Goal: Communication & Community: Answer question/provide support

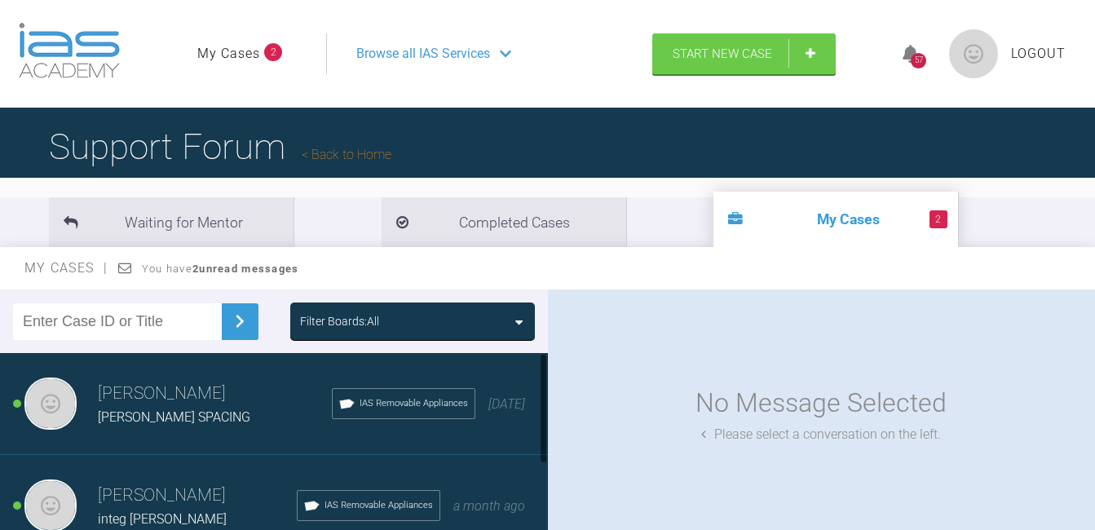
click at [174, 412] on span "[PERSON_NAME] SPACING" at bounding box center [174, 416] width 152 height 15
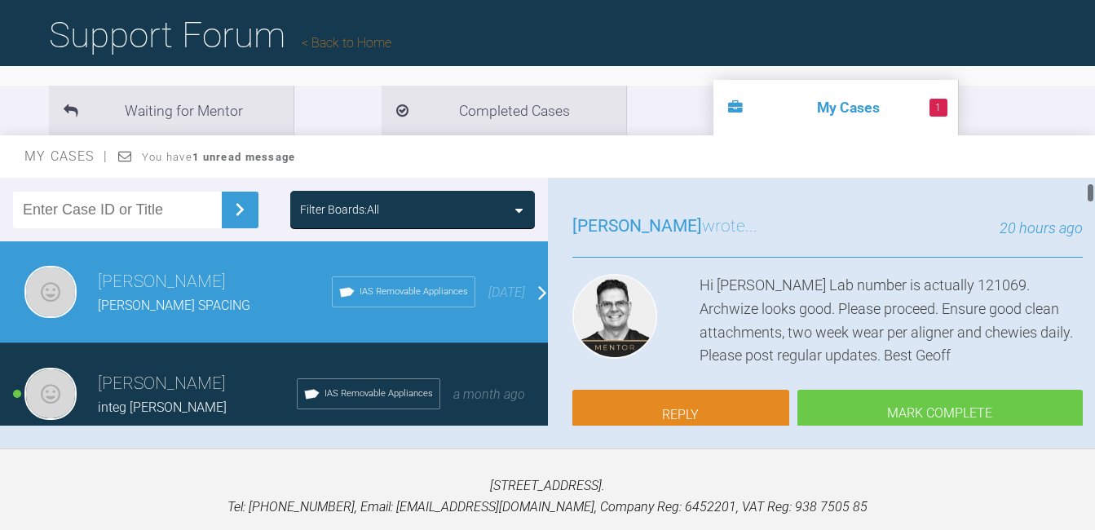
scroll to position [247, 0]
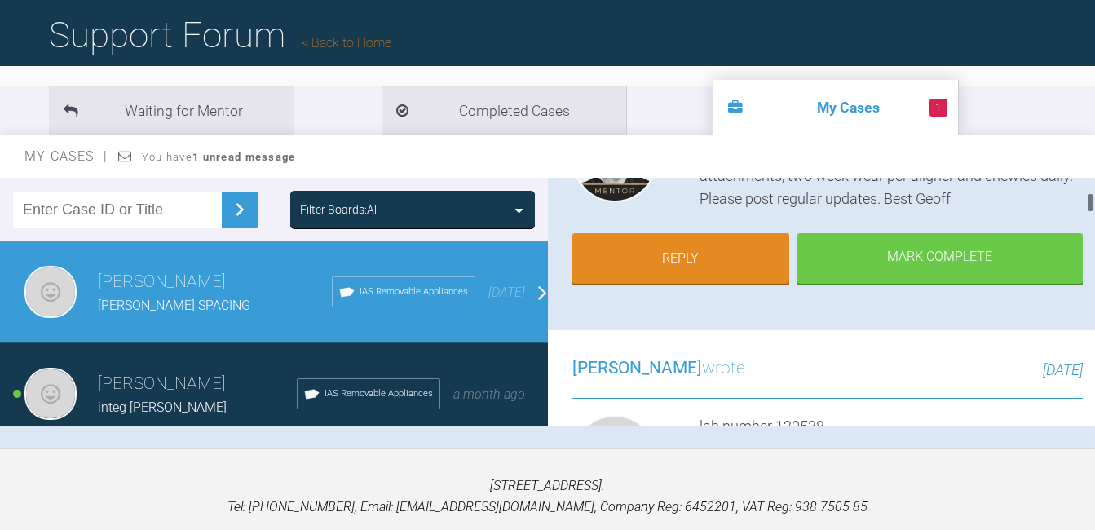
drag, startPoint x: 1088, startPoint y: 193, endPoint x: 1089, endPoint y: 209, distance: 15.5
click at [1089, 209] on div at bounding box center [1091, 202] width 6 height 20
click at [700, 267] on link "Reply" at bounding box center [680, 260] width 217 height 51
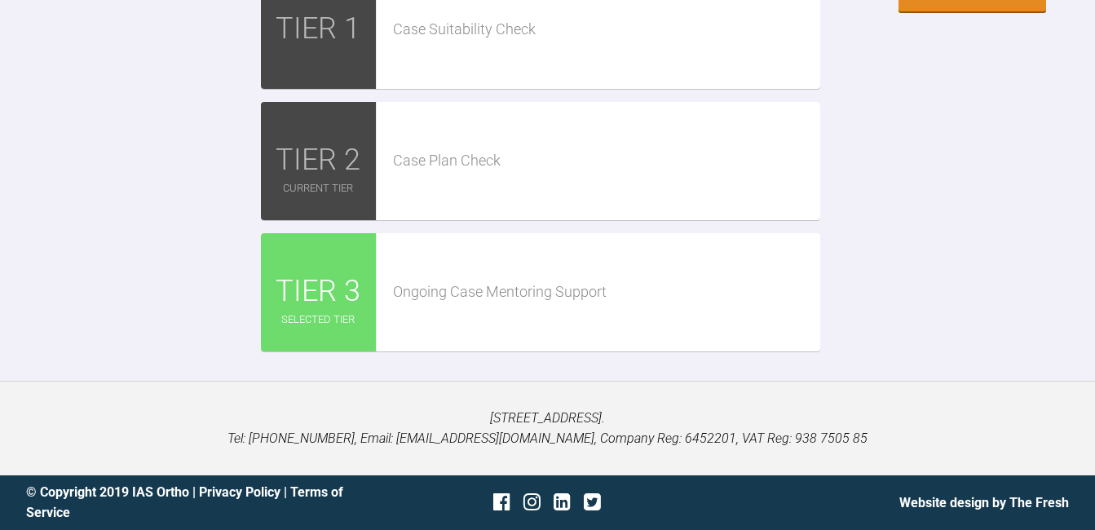
scroll to position [4453, 0]
type textarea "Thank you will post 1st fit photos"
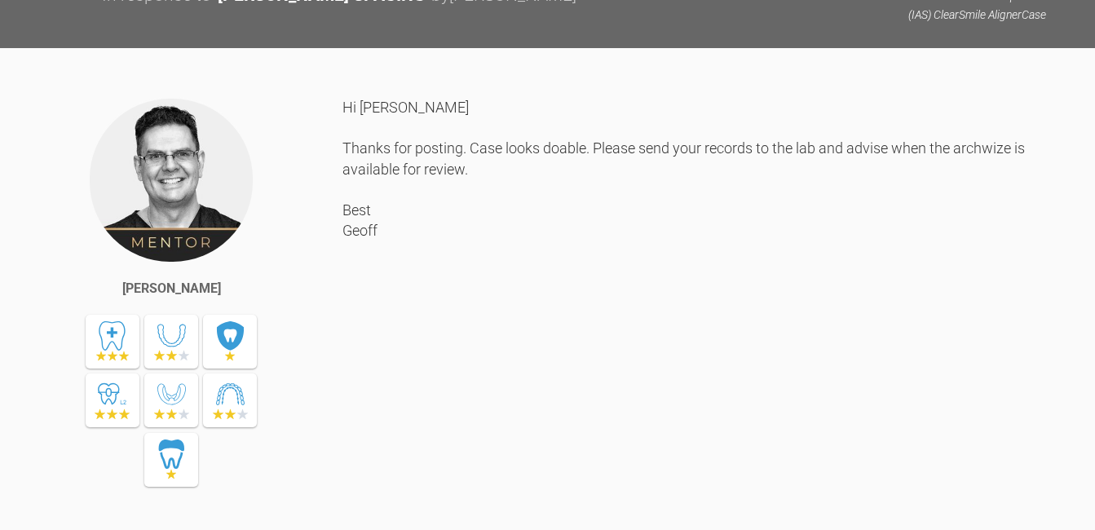
scroll to position [1996, 0]
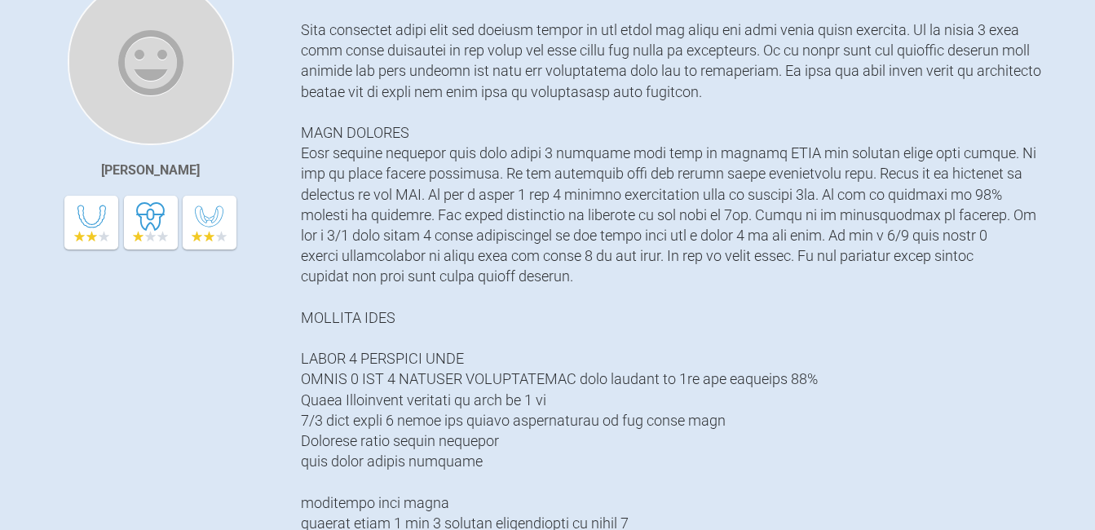
scroll to position [0, 0]
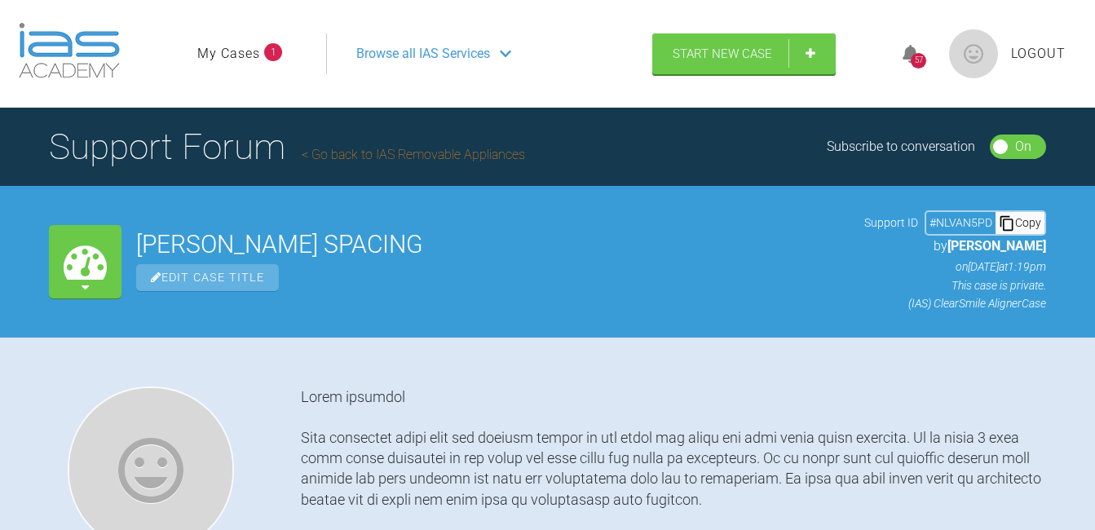
click at [227, 50] on link "My Cases" at bounding box center [228, 53] width 63 height 21
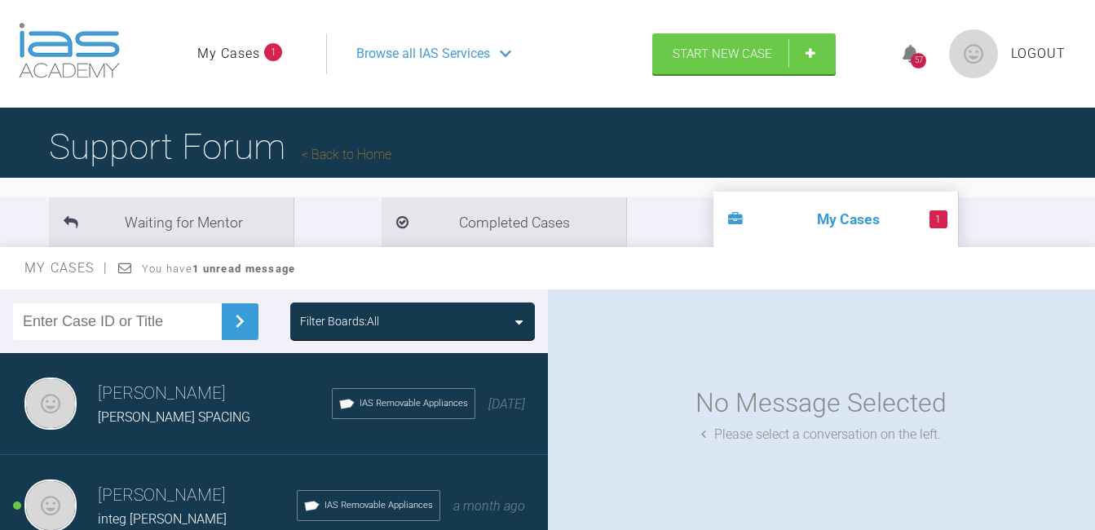
click at [175, 498] on h3 "[PERSON_NAME]" at bounding box center [197, 496] width 199 height 28
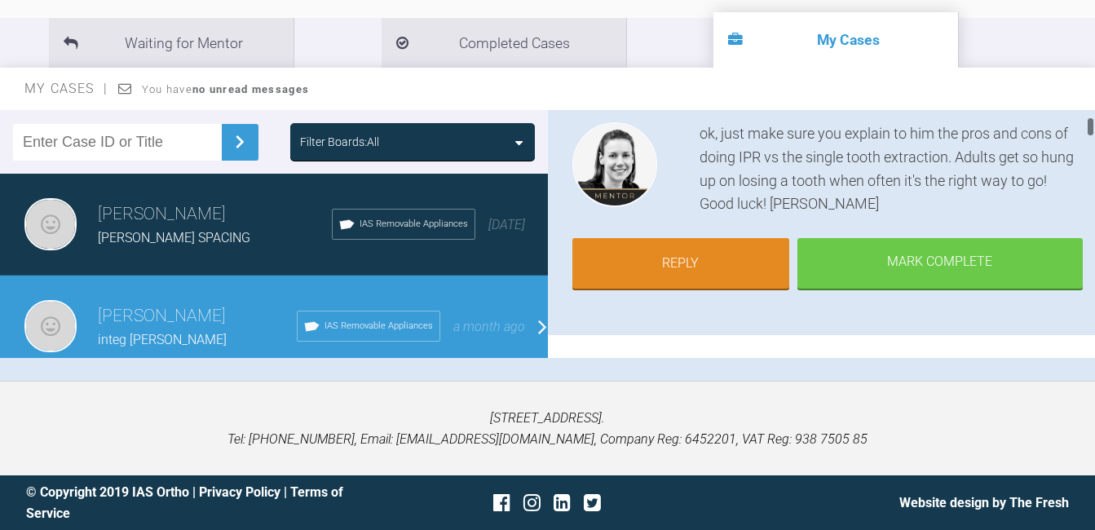
scroll to position [245, 0]
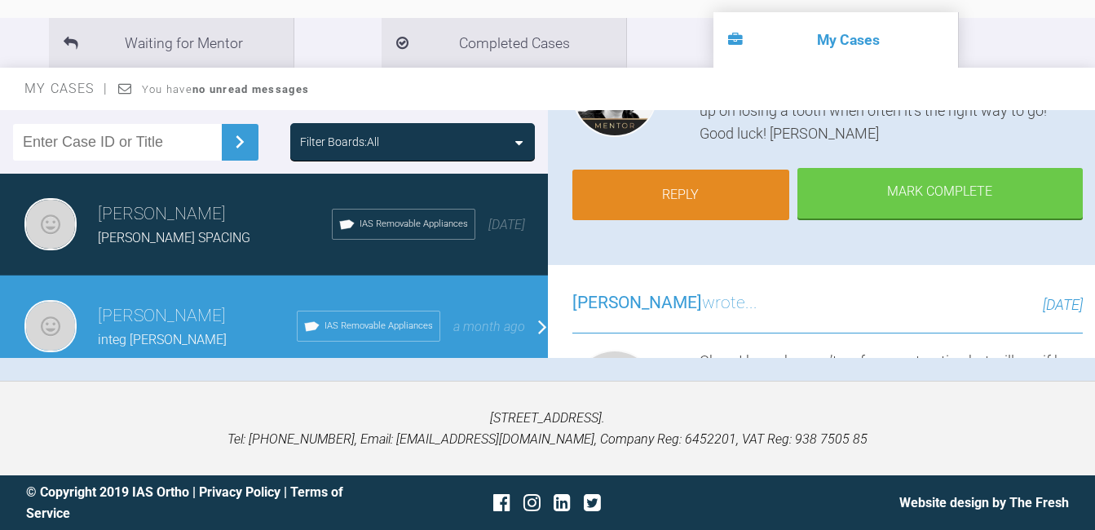
click at [657, 206] on link "Reply" at bounding box center [680, 195] width 217 height 51
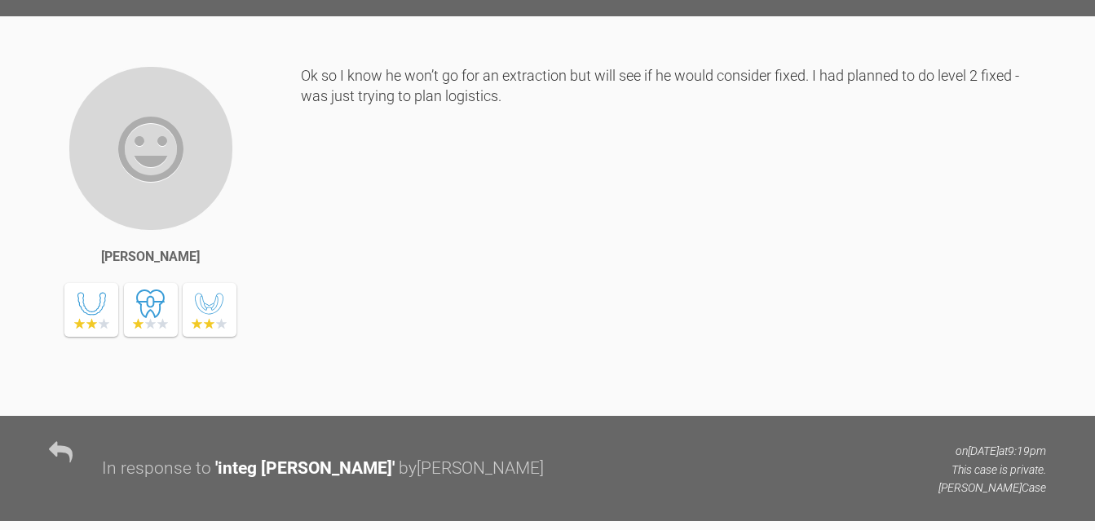
scroll to position [9584, 0]
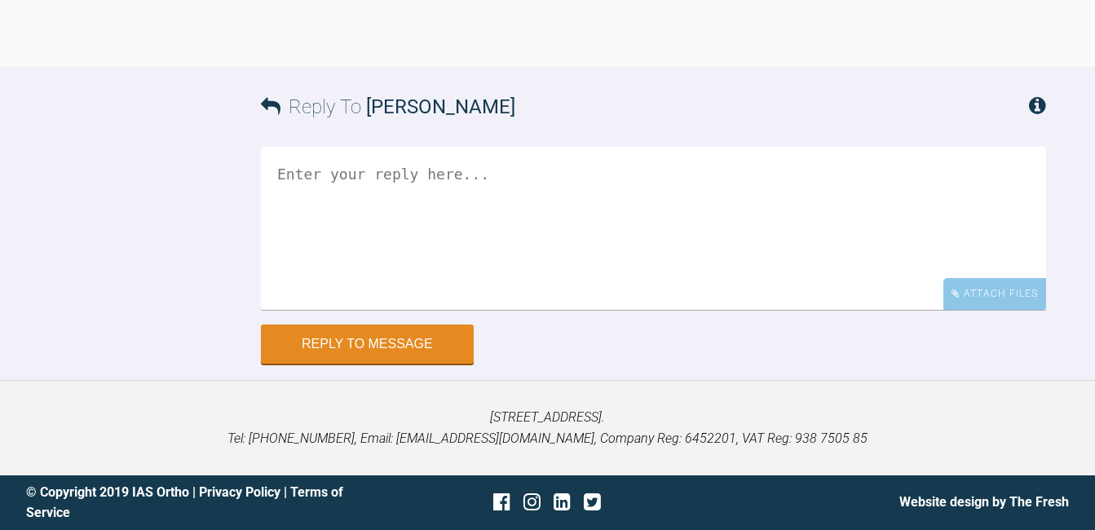
click at [366, 178] on textarea at bounding box center [653, 228] width 785 height 163
type textarea "p"
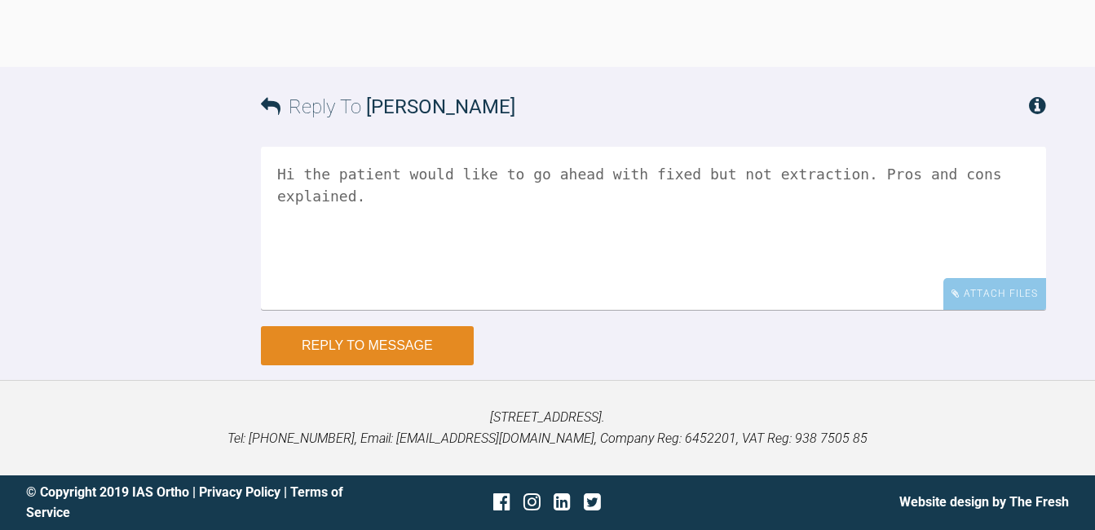
type textarea "Hi the patient would like to go ahead with fixed but not extraction. Pros and c…"
click at [382, 365] on button "Reply to Message" at bounding box center [367, 345] width 213 height 39
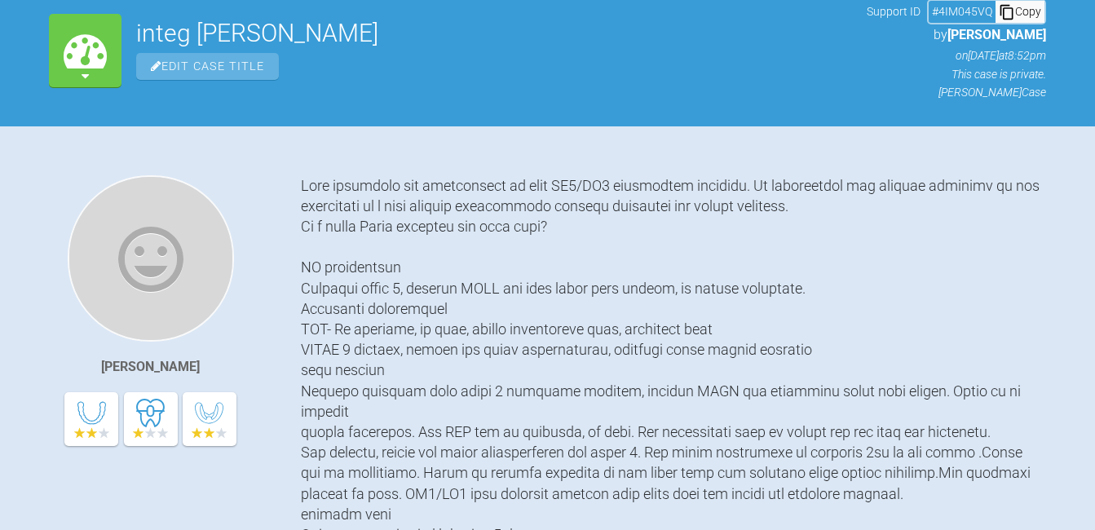
scroll to position [0, 0]
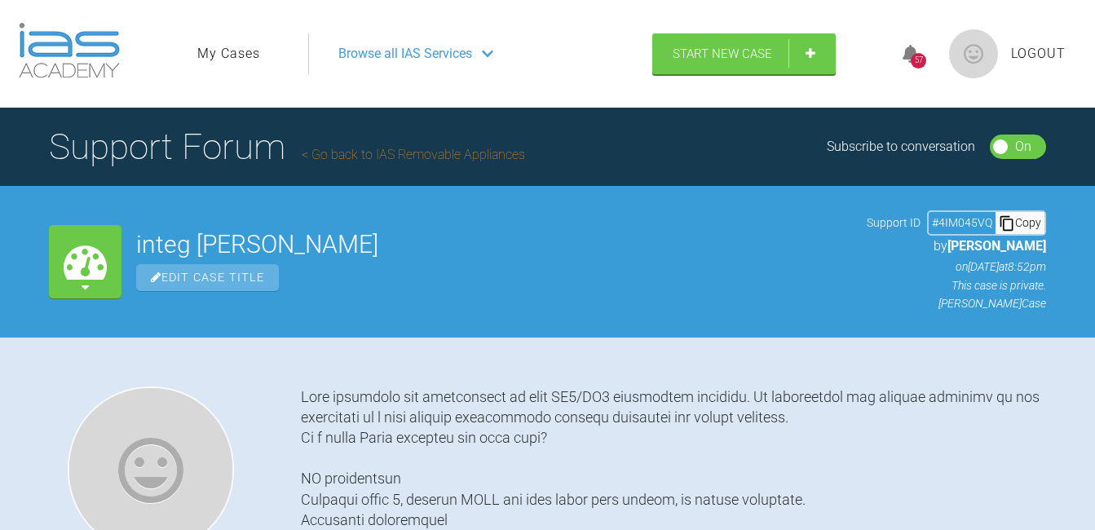
click at [1031, 48] on span "Logout" at bounding box center [1038, 53] width 55 height 21
